Goal: Task Accomplishment & Management: Manage account settings

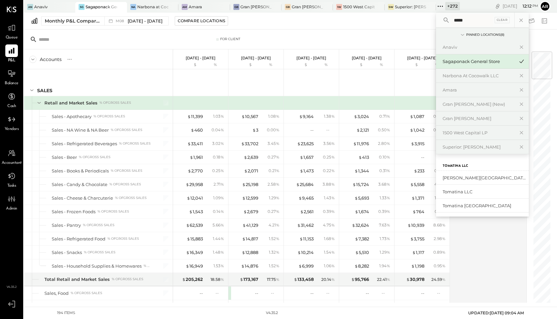
click at [442, 5] on icon at bounding box center [440, 6] width 9 height 9
type input "****"
click at [451, 177] on div "Salt at Carmel" at bounding box center [478, 178] width 72 height 6
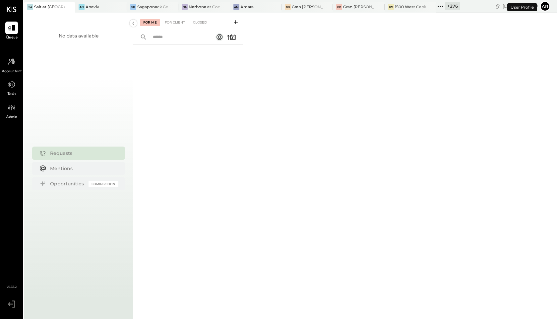
click at [13, 71] on span "Accountant" at bounding box center [12, 72] width 20 height 6
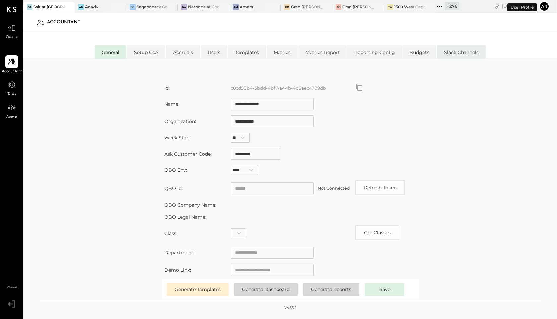
click at [465, 55] on li "Slack Channels" at bounding box center [461, 51] width 49 height 13
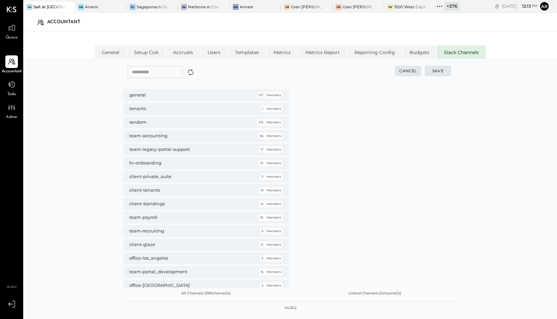
click at [195, 72] on icon "button" at bounding box center [190, 72] width 9 height 10
click at [152, 72] on input "text" at bounding box center [155, 72] width 55 height 12
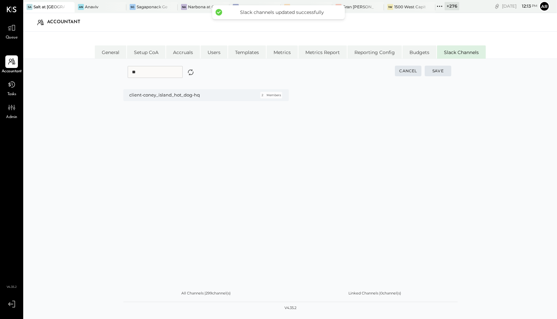
type input "*"
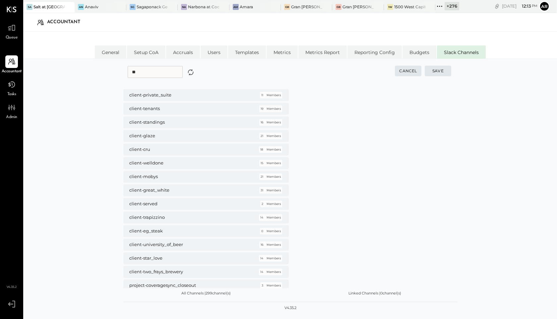
type input "*"
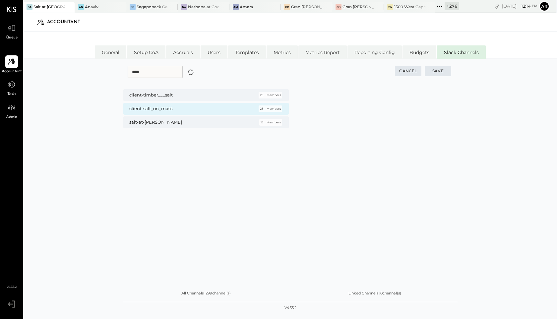
type input "****"
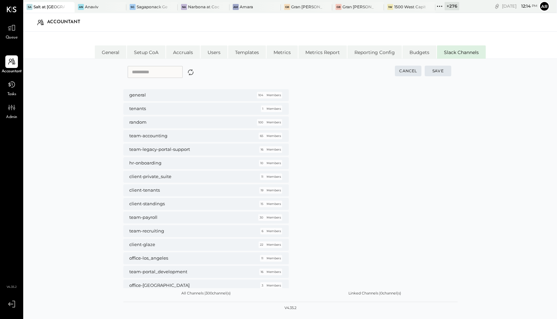
click at [146, 72] on input "text" at bounding box center [155, 72] width 55 height 12
type input "*"
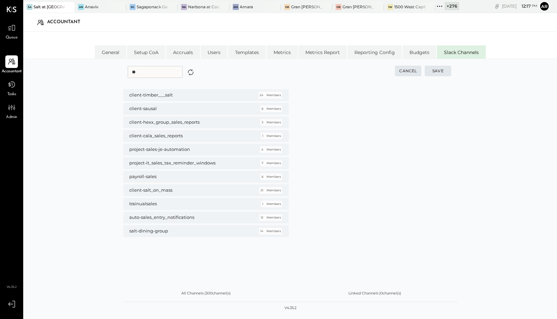
type input "*"
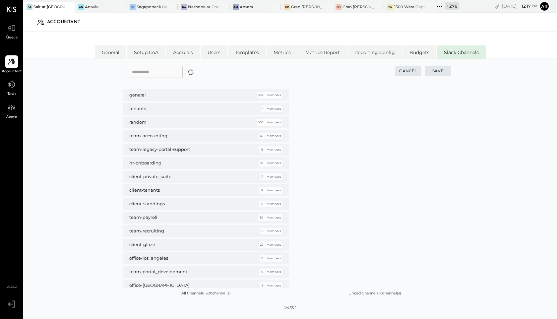
click at [99, 166] on div "Cancel Save general 104 Members tenants 1 Members random 100 Members team-accou…" at bounding box center [290, 197] width 534 height 276
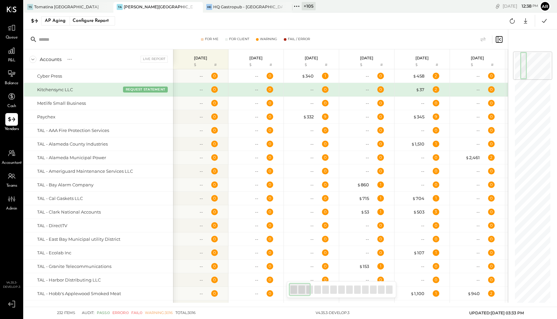
click at [300, 6] on icon at bounding box center [296, 6] width 9 height 9
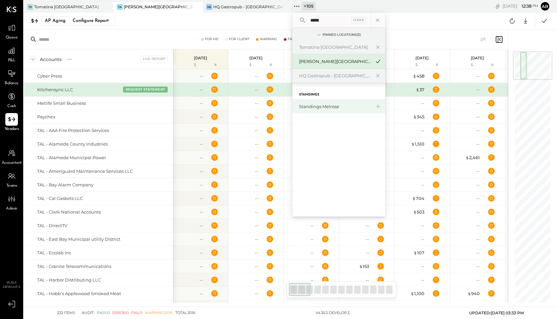
type input "*****"
click at [313, 104] on div "Standings Melrose" at bounding box center [335, 106] width 72 height 6
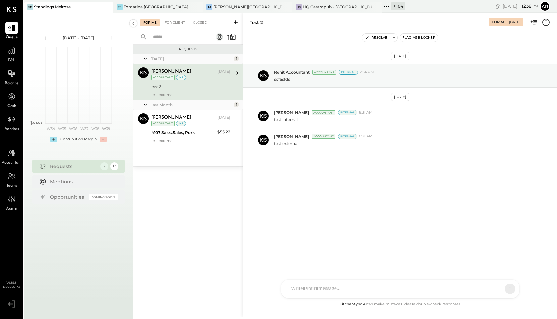
click at [273, 39] on div "Resolve Flag as Blocker" at bounding box center [400, 37] width 314 height 9
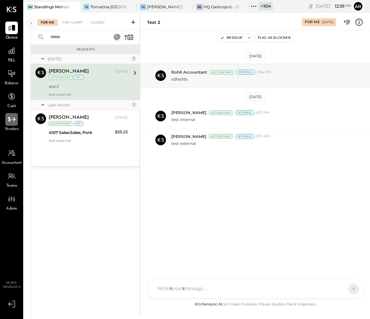
click at [8, 122] on icon at bounding box center [11, 119] width 9 height 9
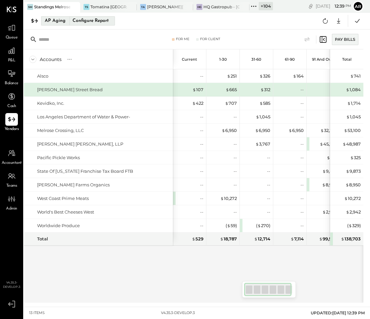
click at [83, 17] on div "Configure Report" at bounding box center [91, 21] width 42 height 9
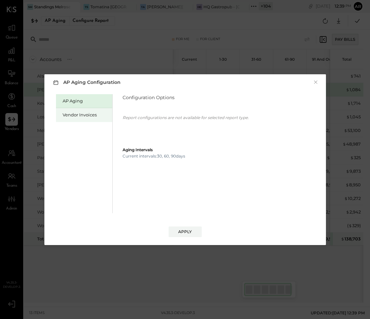
click at [87, 117] on div "Vendor Invoices" at bounding box center [86, 115] width 46 height 6
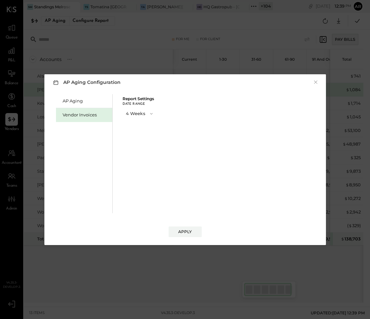
click at [131, 115] on button "4 Weeks" at bounding box center [140, 113] width 35 height 12
click at [131, 135] on div "13 Weeks" at bounding box center [140, 137] width 34 height 12
click at [187, 235] on button "Apply" at bounding box center [185, 231] width 33 height 11
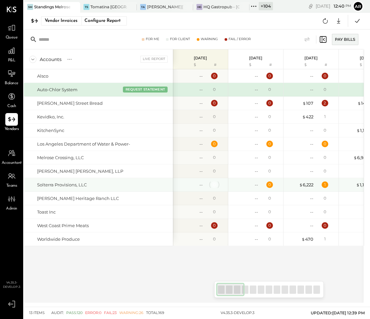
click at [212, 186] on div "0" at bounding box center [214, 184] width 7 height 7
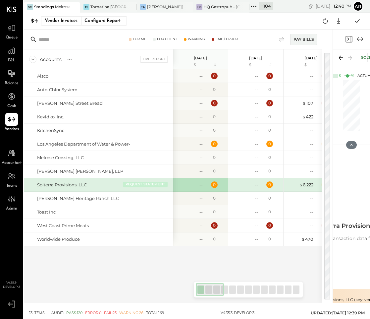
click at [149, 182] on button "REQUEST STATEMENT" at bounding box center [145, 184] width 45 height 6
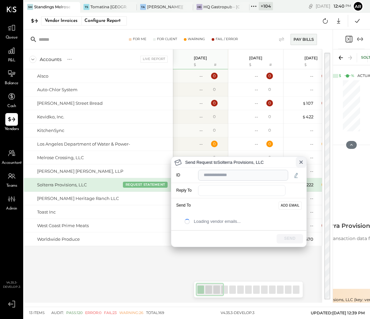
click at [302, 161] on icon at bounding box center [301, 162] width 3 height 3
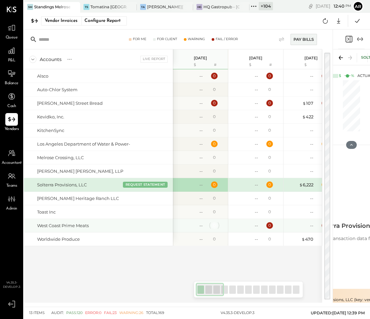
click at [214, 227] on div "0" at bounding box center [214, 225] width 3 height 6
